Goal: Check status: Check status

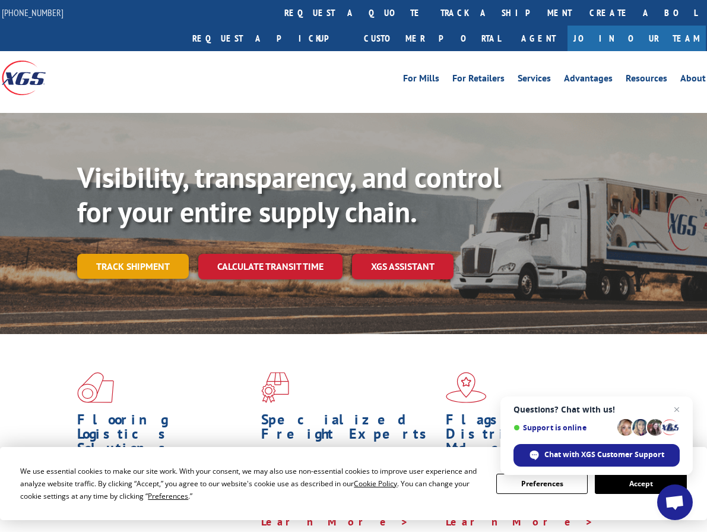
click at [125, 254] on link "Track shipment" at bounding box center [133, 266] width 112 height 25
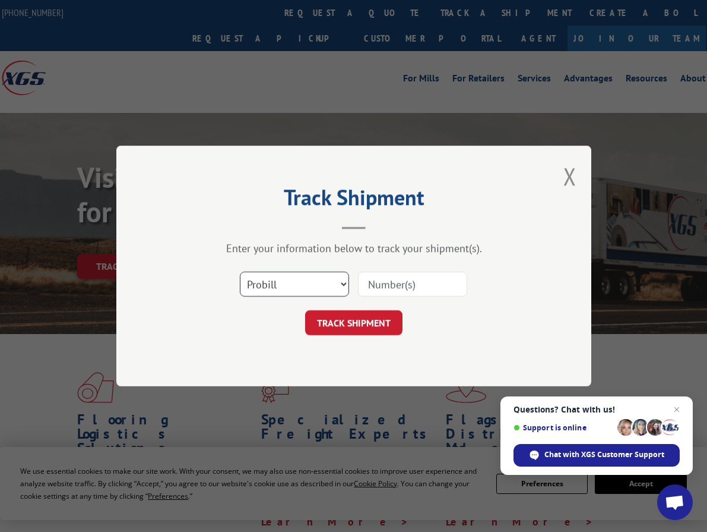
click at [309, 290] on select "Select category... Probill BOL PO" at bounding box center [294, 283] width 109 height 25
select select "bol"
click at [240, 271] on select "Select category... Probill BOL PO" at bounding box center [294, 283] width 109 height 25
click at [397, 292] on input at bounding box center [412, 283] width 109 height 25
paste input "295371971"
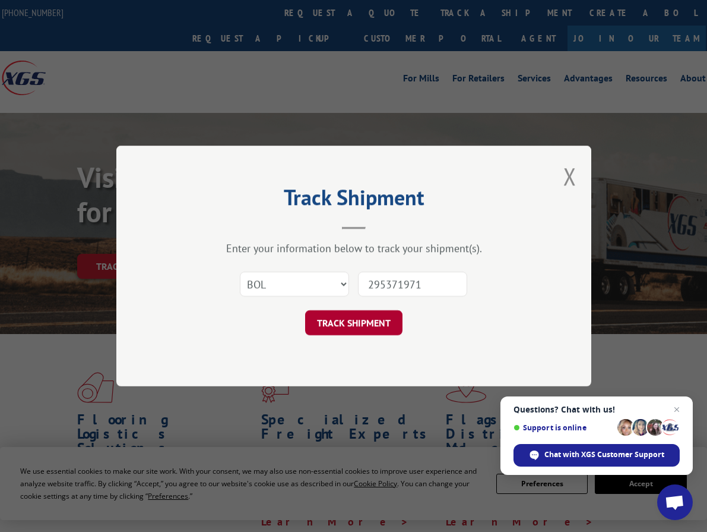
type input "295371971"
click at [351, 322] on button "TRACK SHIPMENT" at bounding box center [353, 322] width 97 height 25
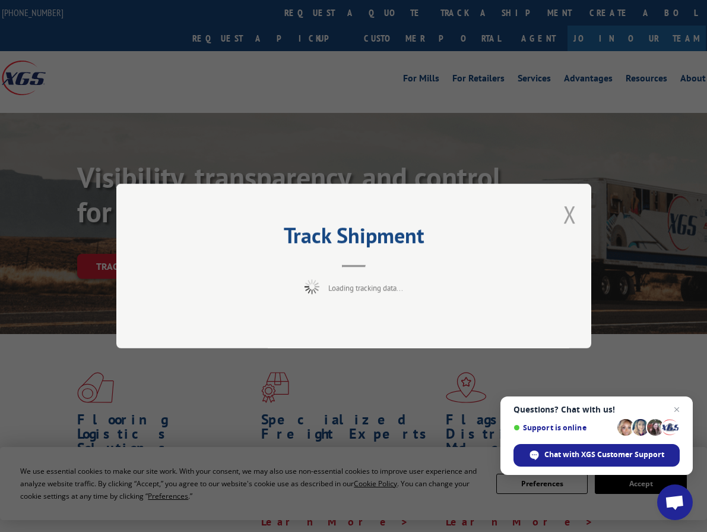
click at [574, 215] on button "Close modal" at bounding box center [570, 213] width 13 height 31
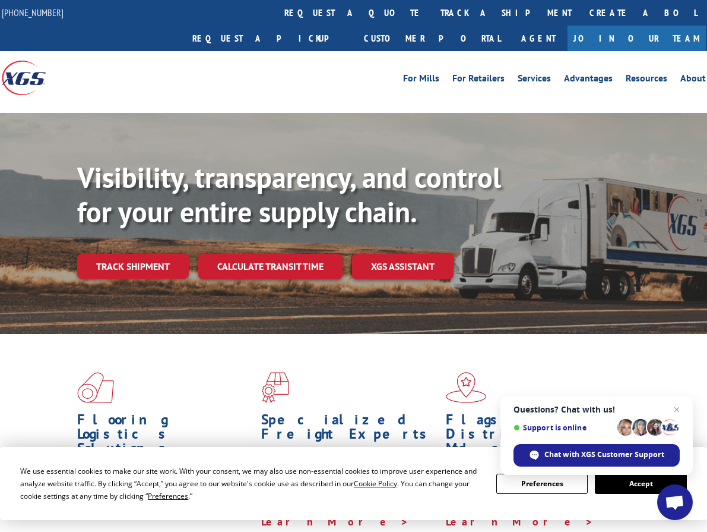
click at [132, 254] on link "Track shipment" at bounding box center [133, 266] width 112 height 25
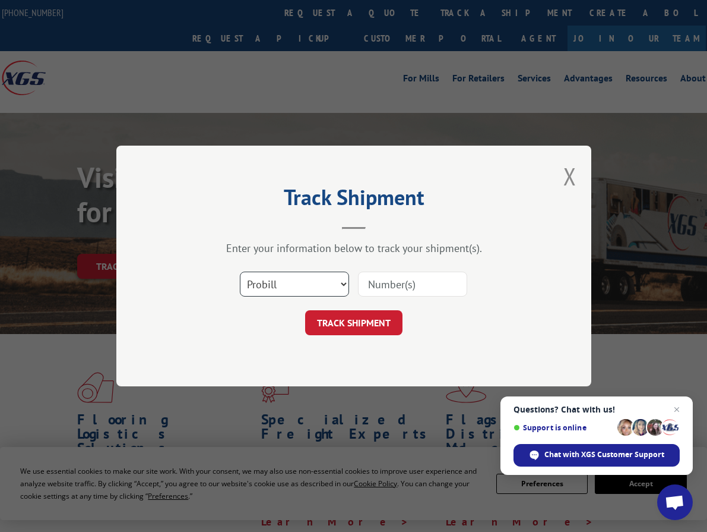
click at [302, 282] on select "Select category... Probill BOL PO" at bounding box center [294, 283] width 109 height 25
select select "po"
click at [240, 271] on select "Select category... Probill BOL PO" at bounding box center [294, 283] width 109 height 25
click at [403, 280] on input at bounding box center [412, 283] width 109 height 25
paste input "295371971"
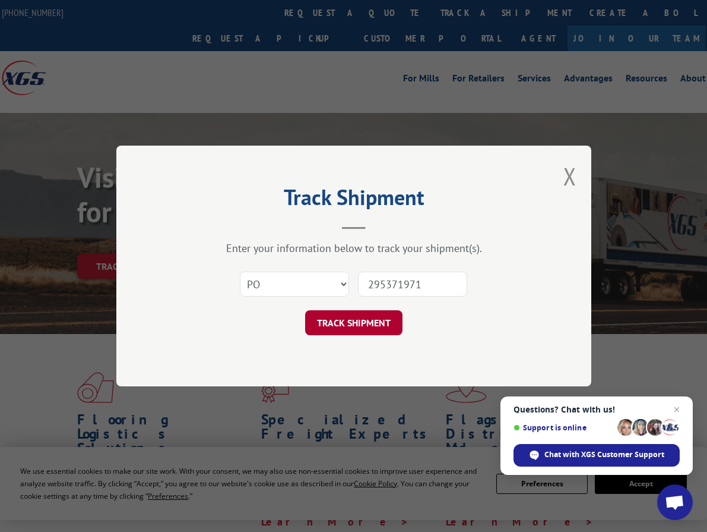
type input "295371971"
click at [342, 318] on button "TRACK SHIPMENT" at bounding box center [353, 322] width 97 height 25
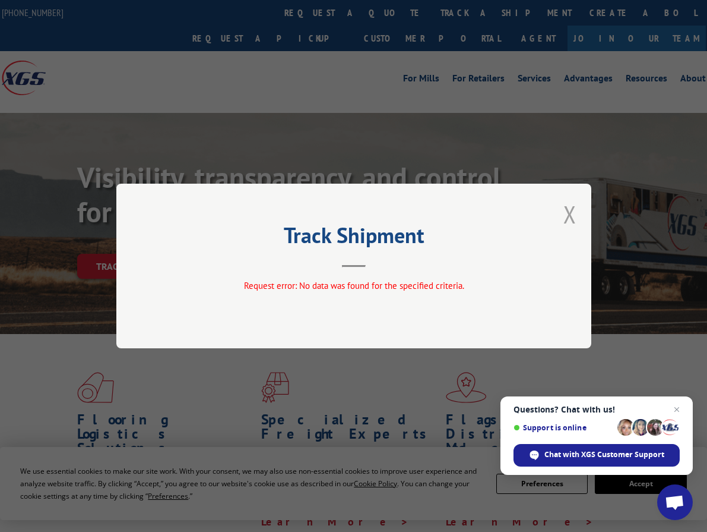
click at [566, 216] on button "Close modal" at bounding box center [570, 213] width 13 height 31
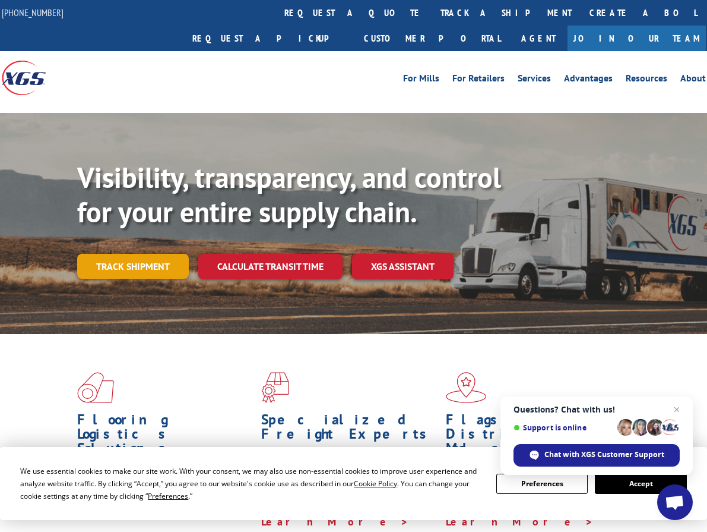
click at [161, 254] on link "Track shipment" at bounding box center [133, 266] width 112 height 25
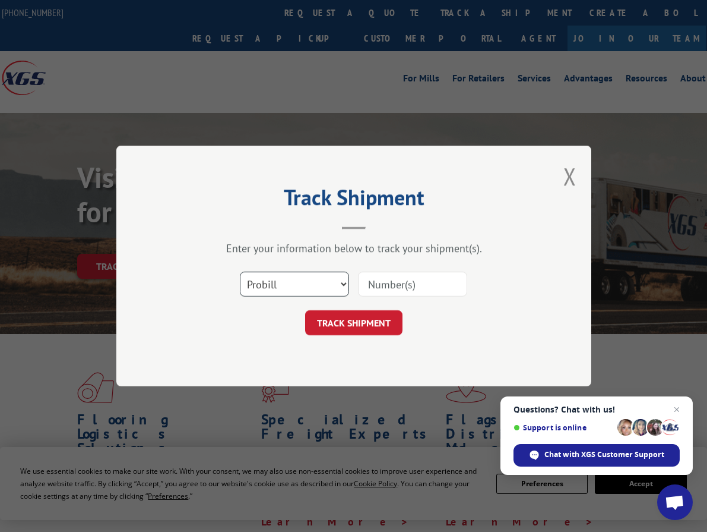
click at [320, 285] on select "Select category... Probill BOL PO" at bounding box center [294, 283] width 109 height 25
select select "po"
click at [240, 271] on select "Select category... Probill BOL PO" at bounding box center [294, 283] width 109 height 25
click at [394, 290] on input at bounding box center [412, 283] width 109 height 25
paste input "295369753"
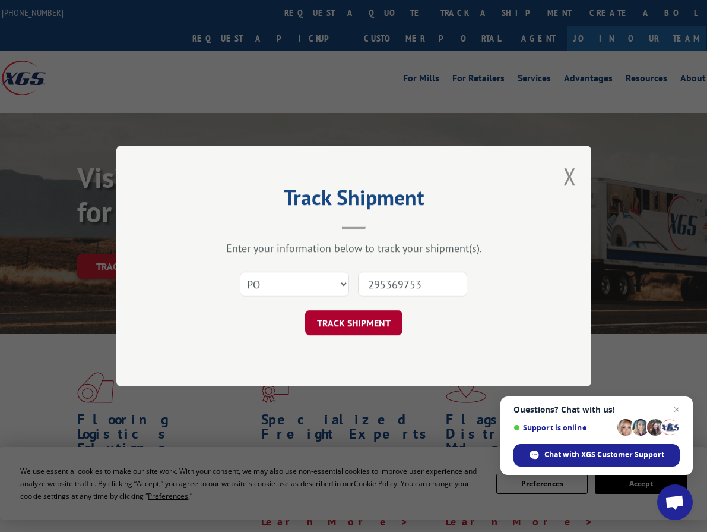
type input "295369753"
click at [350, 333] on button "TRACK SHIPMENT" at bounding box center [353, 322] width 97 height 25
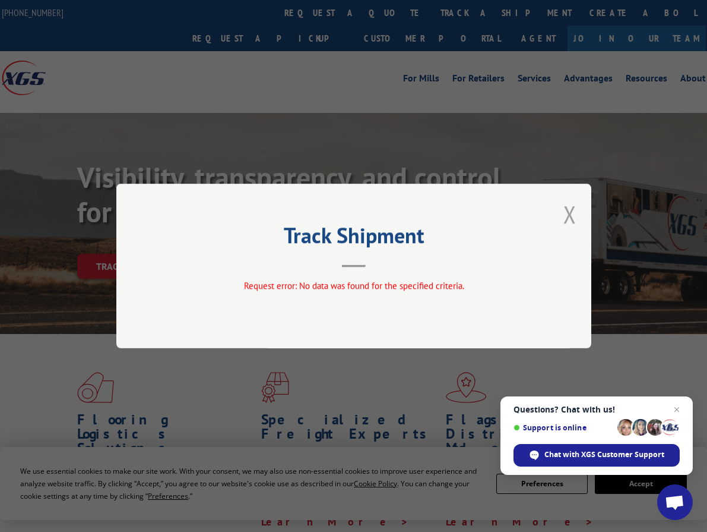
click at [574, 212] on button "Close modal" at bounding box center [570, 213] width 13 height 31
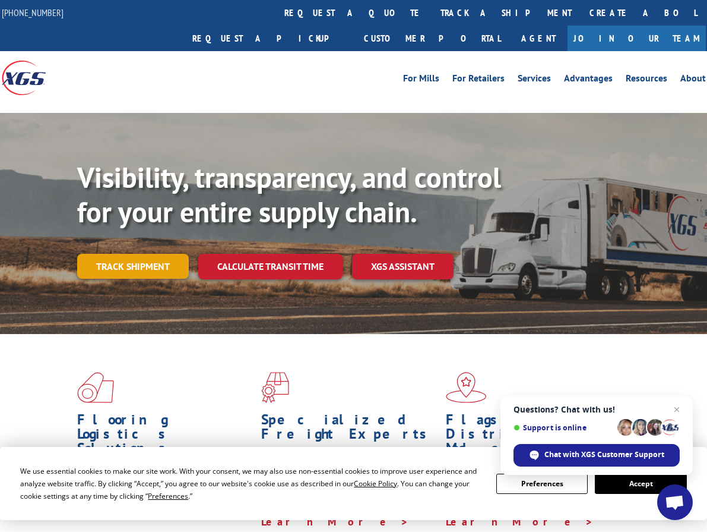
click at [145, 254] on link "Track shipment" at bounding box center [133, 266] width 112 height 25
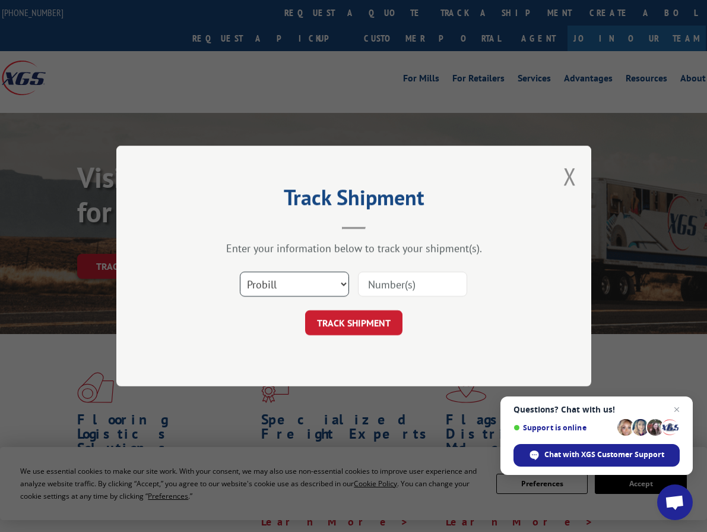
click at [306, 284] on select "Select category... Probill BOL PO" at bounding box center [294, 283] width 109 height 25
select select "po"
click at [240, 271] on select "Select category... Probill BOL PO" at bounding box center [294, 283] width 109 height 25
click at [384, 282] on input at bounding box center [412, 283] width 109 height 25
paste input "295367987"
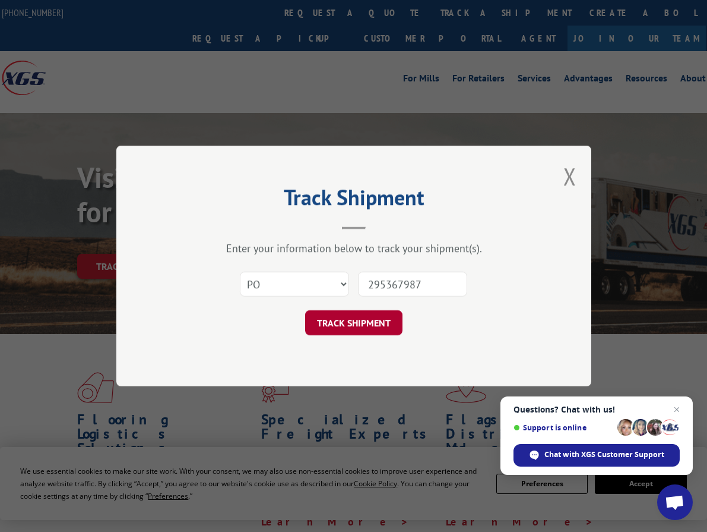
type input "295367987"
click at [362, 323] on button "TRACK SHIPMENT" at bounding box center [353, 322] width 97 height 25
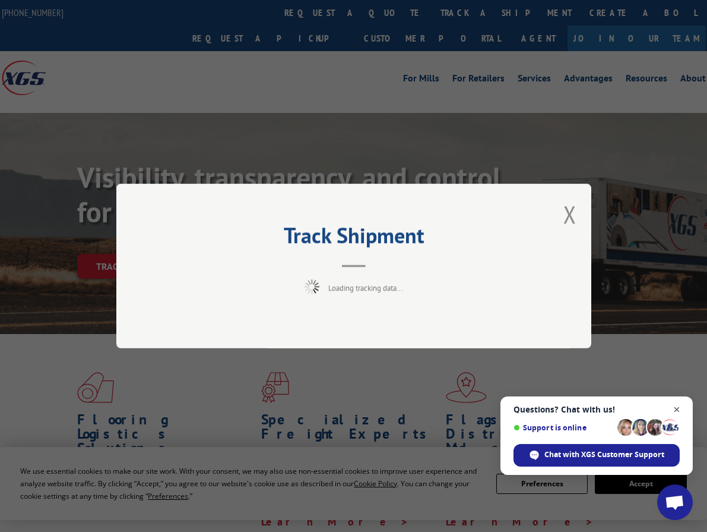
click at [681, 407] on span "Open chat" at bounding box center [677, 409] width 15 height 15
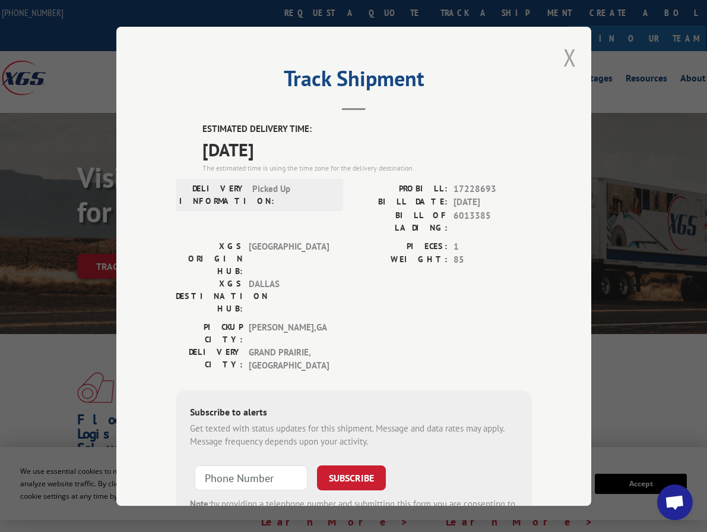
click at [564, 46] on button "Close modal" at bounding box center [570, 57] width 13 height 31
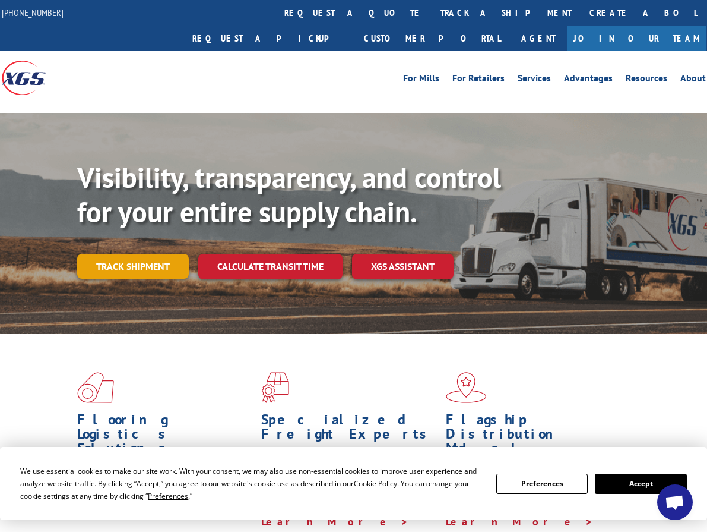
click at [139, 254] on link "Track shipment" at bounding box center [133, 266] width 112 height 25
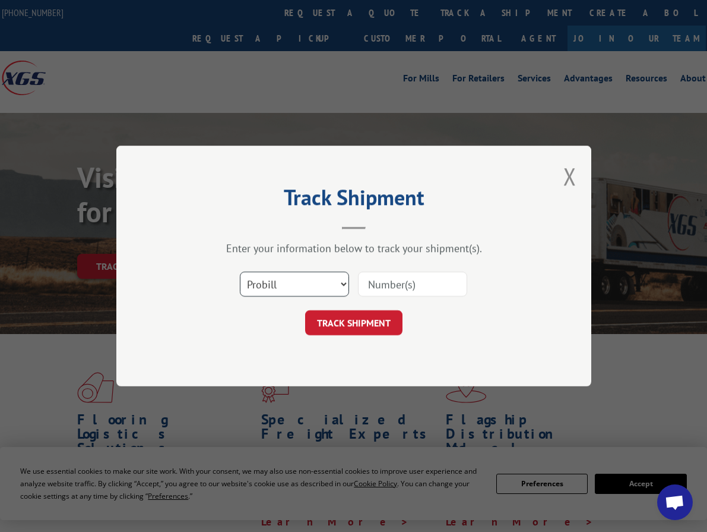
click at [292, 281] on select "Select category... Probill BOL PO" at bounding box center [294, 283] width 109 height 25
select select "po"
click at [240, 271] on select "Select category... Probill BOL PO" at bounding box center [294, 283] width 109 height 25
click at [399, 290] on input at bounding box center [412, 283] width 109 height 25
paste input "295367987"
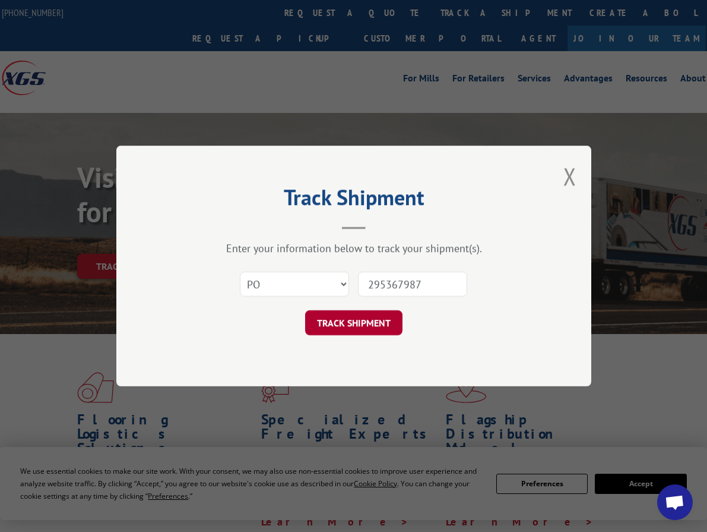
type input "295367987"
click at [352, 321] on button "TRACK SHIPMENT" at bounding box center [353, 322] width 97 height 25
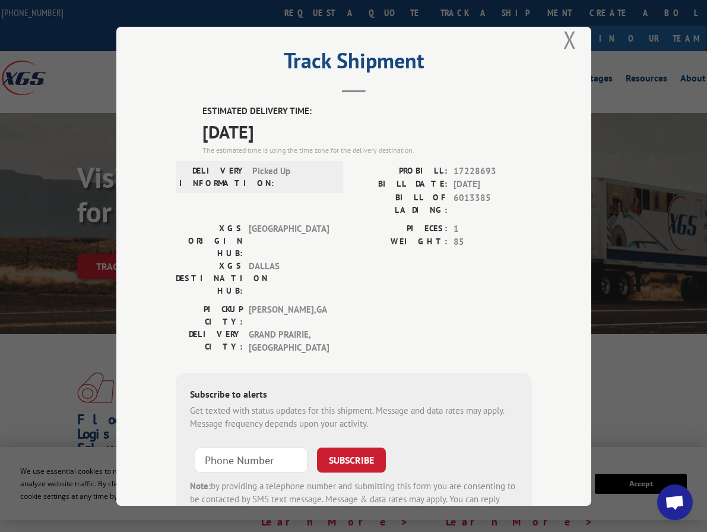
scroll to position [48, 0]
